Goal: Information Seeking & Learning: Learn about a topic

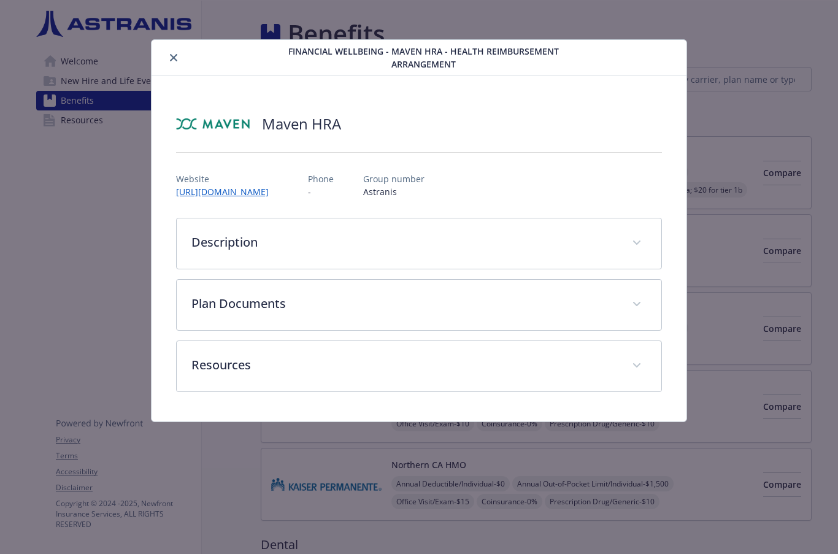
click at [180, 60] on button "close" at bounding box center [173, 57] width 15 height 15
